Goal: Information Seeking & Learning: Compare options

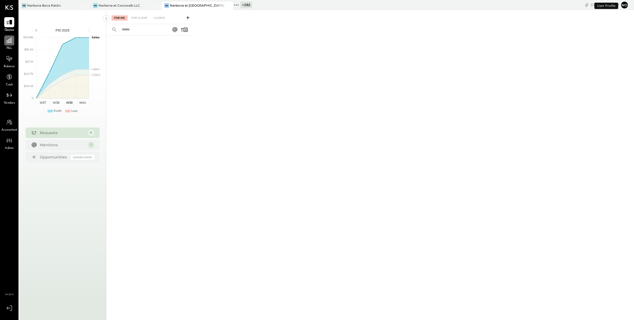
click at [6, 41] on icon at bounding box center [9, 40] width 7 height 7
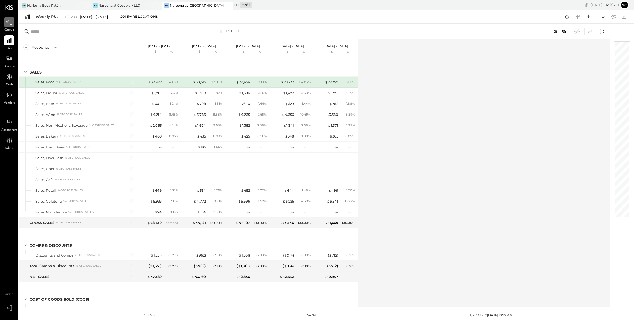
click at [9, 26] on div at bounding box center [9, 22] width 10 height 10
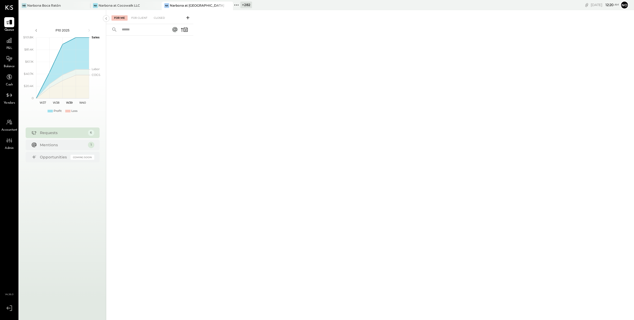
click at [237, 5] on icon at bounding box center [236, 5] width 7 height 7
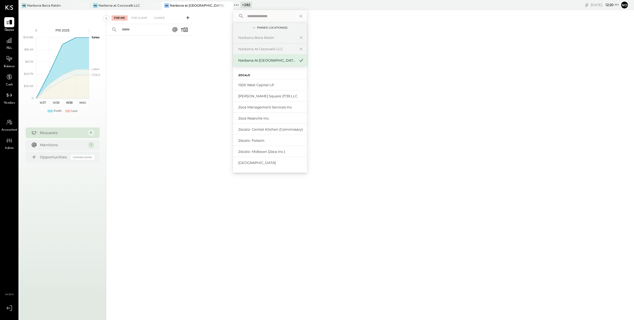
click at [263, 17] on input "text" at bounding box center [269, 16] width 49 height 10
type input "*********"
click at [259, 112] on div "Gran [PERSON_NAME] (New)" at bounding box center [266, 109] width 57 height 5
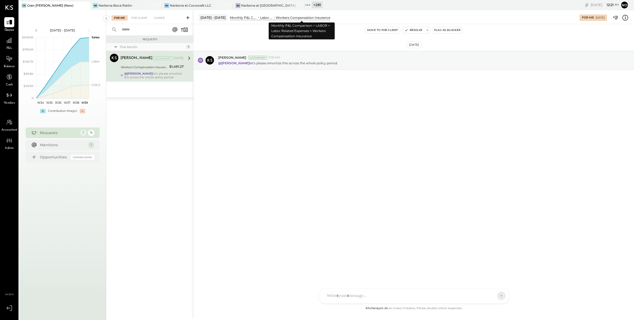
click at [287, 18] on div "Workers Compensation Insurance" at bounding box center [303, 17] width 54 height 4
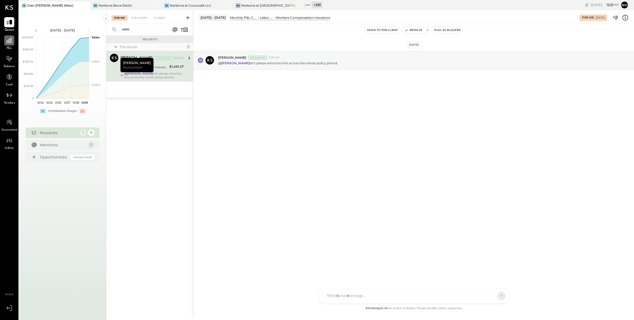
click at [9, 42] on icon at bounding box center [9, 40] width 7 height 7
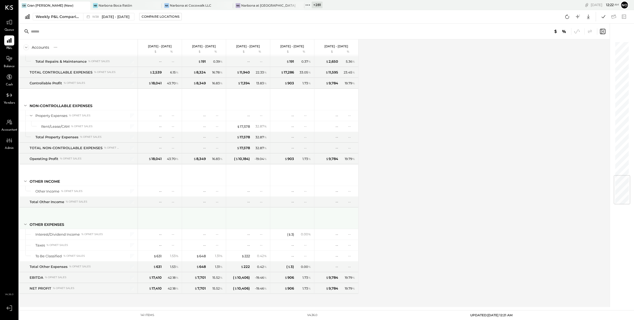
scroll to position [1123, 0]
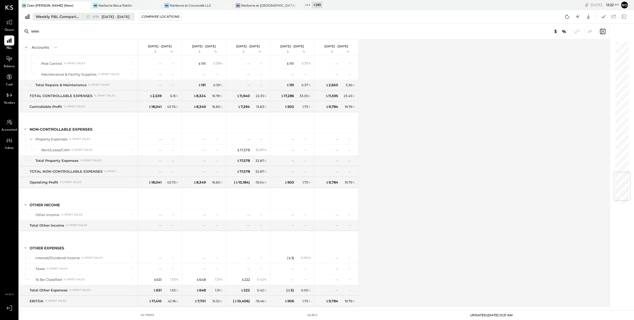
click at [59, 17] on div "Weekly P&L Comparison" at bounding box center [58, 16] width 44 height 5
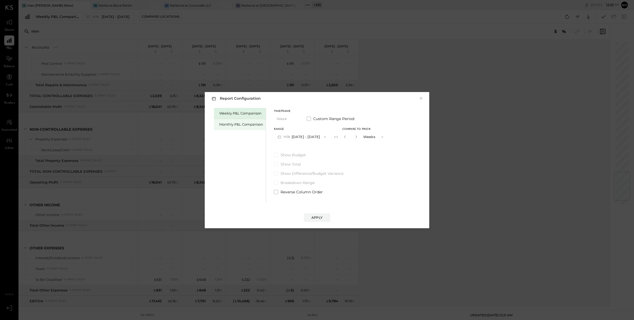
click at [244, 124] on div "Monthly P&L Comparison" at bounding box center [241, 124] width 44 height 5
click at [301, 134] on button "M09 [DATE] - [DATE]" at bounding box center [302, 137] width 56 height 10
click at [304, 138] on span "[DATE] - [DATE]" at bounding box center [299, 137] width 25 height 4
click at [344, 139] on div "Compare" at bounding box center [346, 138] width 17 height 4
click at [355, 136] on icon "button" at bounding box center [356, 136] width 3 height 3
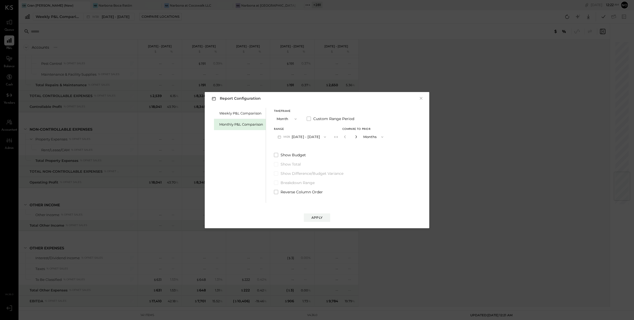
click at [355, 136] on icon "button" at bounding box center [356, 136] width 3 height 3
type input "*"
click at [313, 215] on div "Apply" at bounding box center [317, 217] width 11 height 4
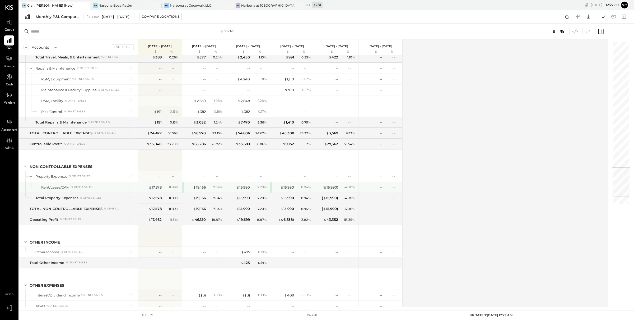
scroll to position [971, 0]
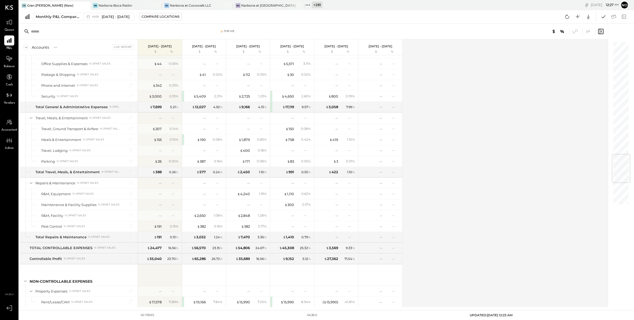
click at [484, 141] on div "Accounts S % GL Live Report [DATE] - [DATE] $ % [DATE] - [DATE] $ % [DATE] - [D…" at bounding box center [314, 172] width 590 height 267
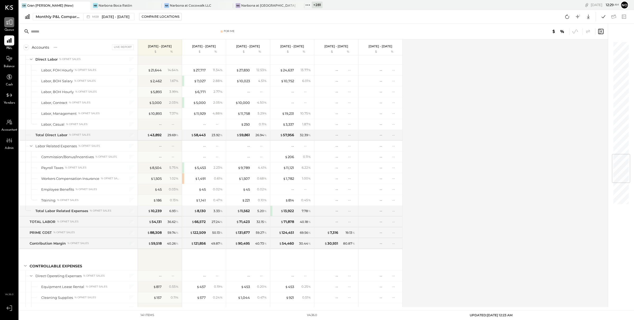
click at [7, 23] on icon at bounding box center [9, 22] width 7 height 7
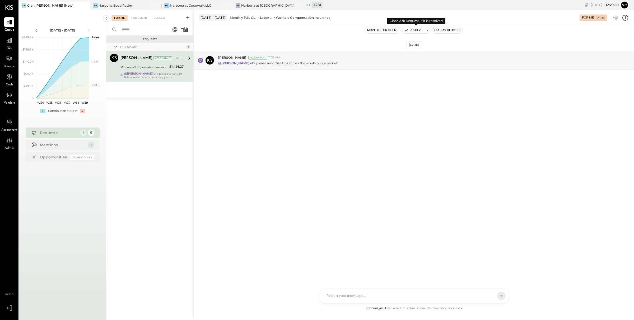
click at [415, 30] on button "Resolve" at bounding box center [414, 30] width 22 height 6
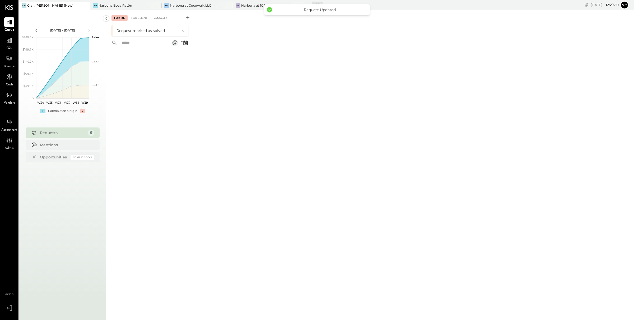
click at [162, 15] on div "Closed +1" at bounding box center [161, 17] width 20 height 5
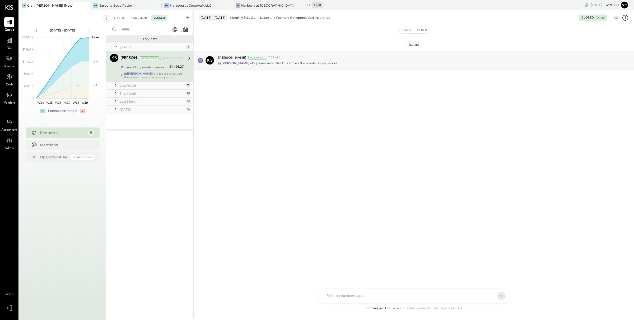
click at [138, 18] on div "For Client" at bounding box center [139, 17] width 21 height 5
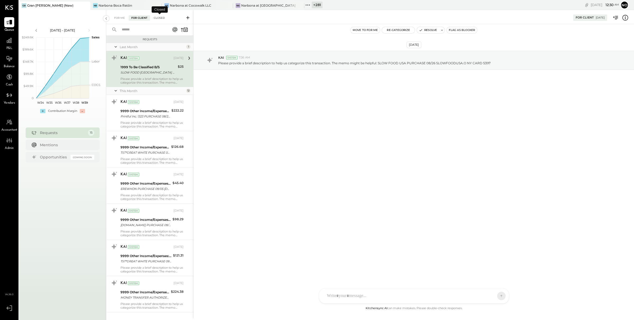
click at [159, 17] on div "Closed" at bounding box center [159, 17] width 16 height 5
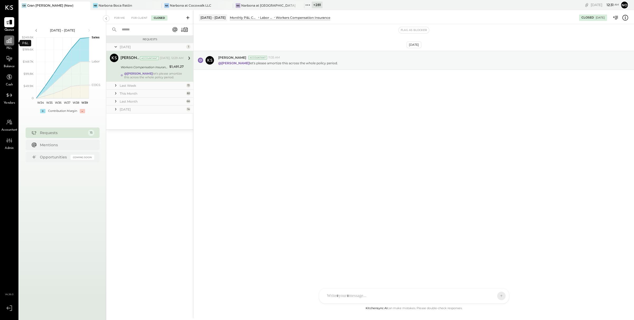
click at [7, 41] on icon at bounding box center [9, 40] width 5 height 5
